Goal: Information Seeking & Learning: Learn about a topic

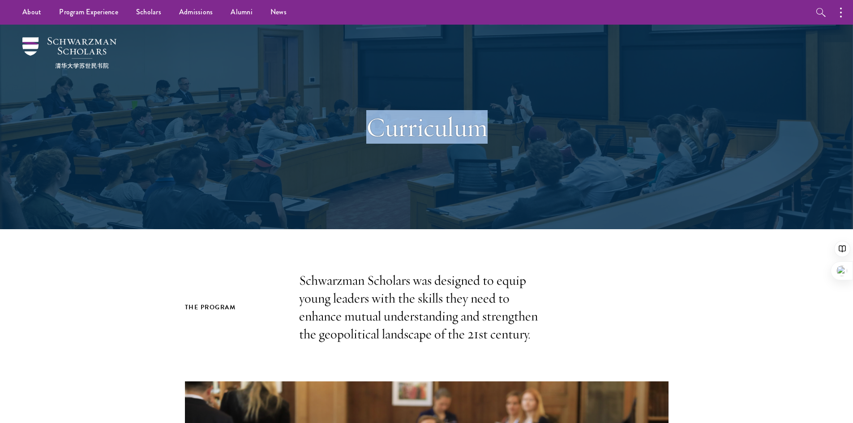
drag, startPoint x: 372, startPoint y: 131, endPoint x: 482, endPoint y: 147, distance: 111.4
click at [500, 131] on h1 "Curriculum" at bounding box center [426, 127] width 309 height 32
click at [476, 158] on div "Curriculum" at bounding box center [426, 127] width 309 height 122
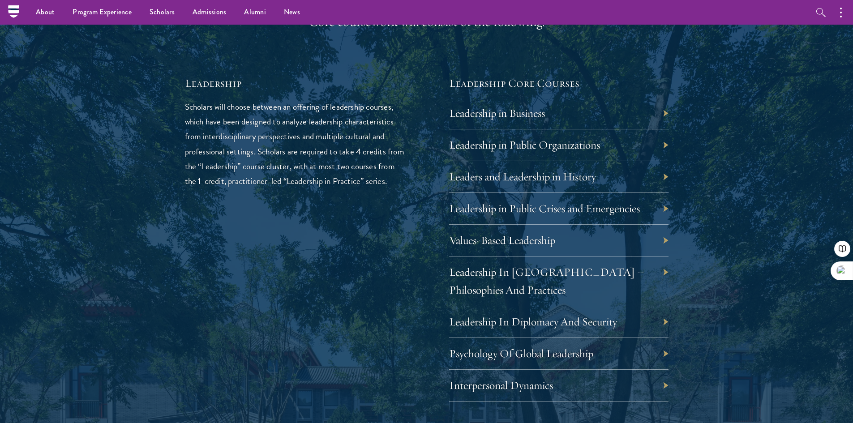
scroll to position [1478, 0]
click at [497, 114] on link "Leadership in Business" at bounding box center [497, 115] width 96 height 14
click at [627, 94] on div "Leadership Core Courses Leadership in Business Leadership in Public Organizatio…" at bounding box center [558, 371] width 219 height 588
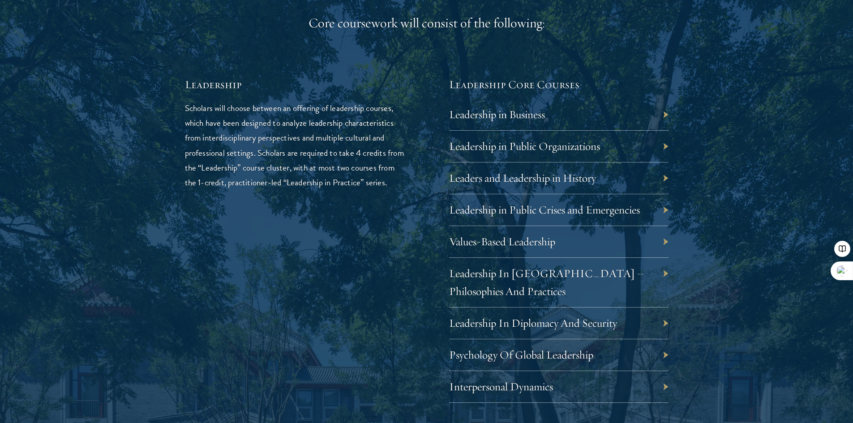
click at [666, 114] on div "Leadership in Business" at bounding box center [558, 115] width 219 height 32
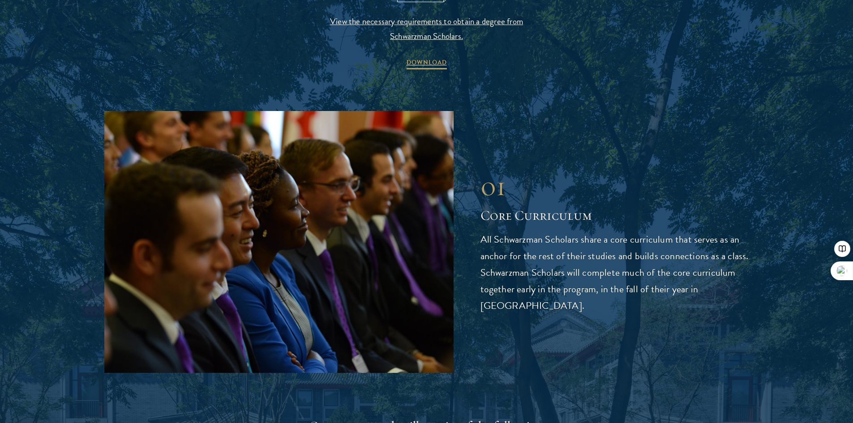
scroll to position [1075, 0]
click at [437, 68] on span "DOWNLOAD" at bounding box center [427, 63] width 40 height 14
click at [587, 197] on div "01" at bounding box center [615, 186] width 269 height 32
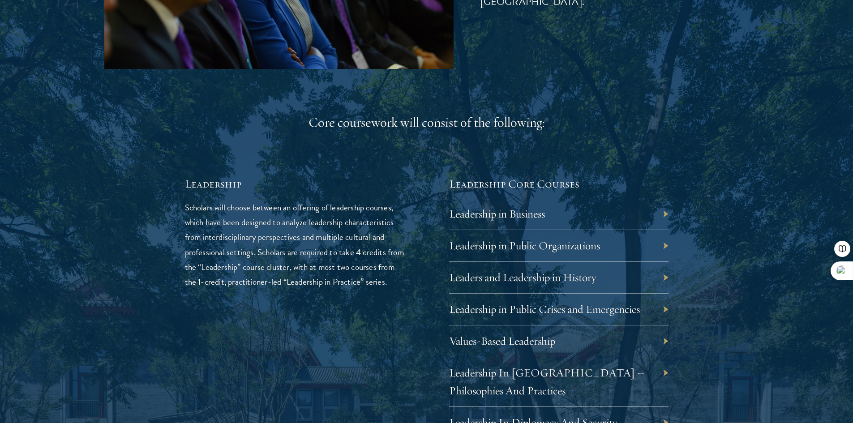
scroll to position [1433, 0]
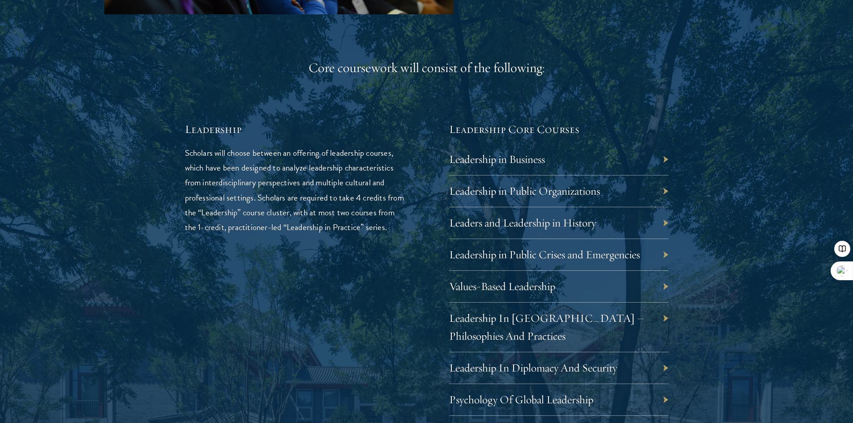
click at [668, 159] on div "Leadership in Business" at bounding box center [558, 160] width 219 height 32
click at [664, 190] on div "Leadership in Public Organizations" at bounding box center [558, 192] width 219 height 32
click at [692, 233] on div "01 Core Curriculum 01 Core Curriculum All Schwarzman Scholars share a core curr…" at bounding box center [426, 336] width 645 height 1168
click at [664, 160] on div "Leadership in Business" at bounding box center [558, 160] width 219 height 32
click at [667, 159] on div "Leadership in Business" at bounding box center [558, 160] width 219 height 32
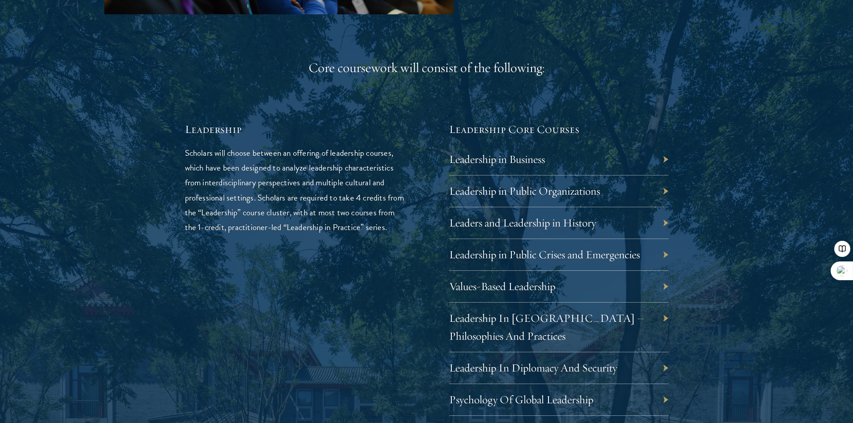
click at [665, 192] on div "Leadership in Public Organizations" at bounding box center [558, 192] width 219 height 32
click at [667, 225] on div "Leaders and Leadership in History" at bounding box center [558, 223] width 219 height 32
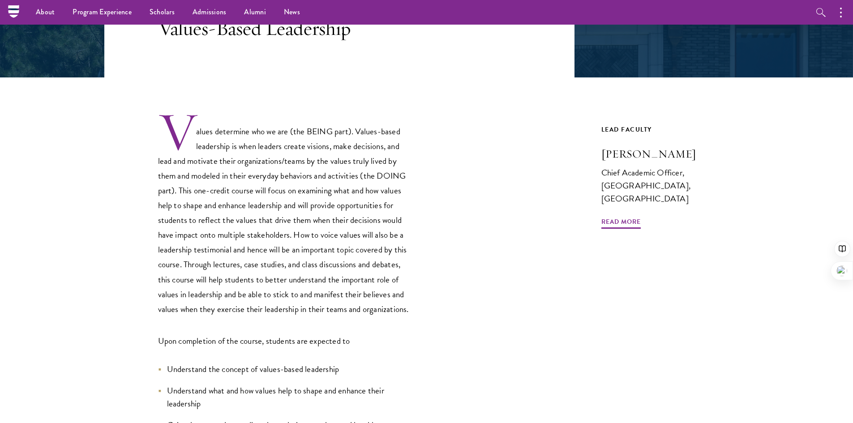
scroll to position [179, 0]
